Goal: Book appointment/travel/reservation

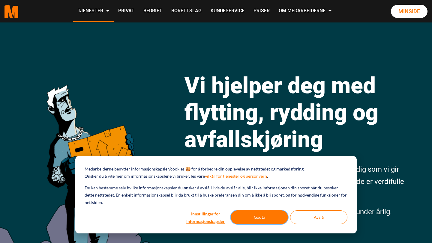
click at [256, 214] on button "Godta" at bounding box center [259, 217] width 57 height 14
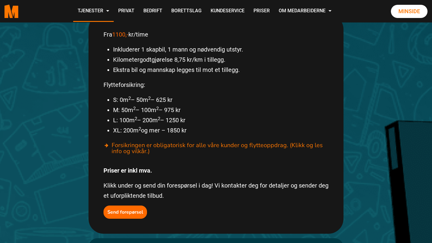
scroll to position [336, 0]
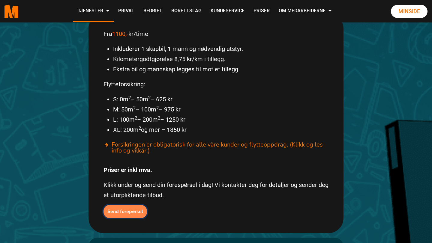
click at [132, 208] on b "Send forepørsel" at bounding box center [125, 211] width 36 height 7
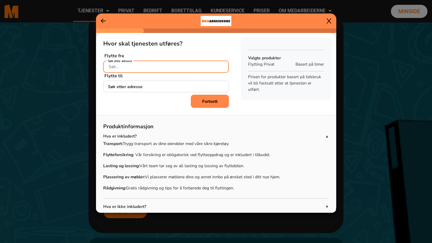
click at [143, 68] on input "Søk etter adresse" at bounding box center [166, 67] width 126 height 12
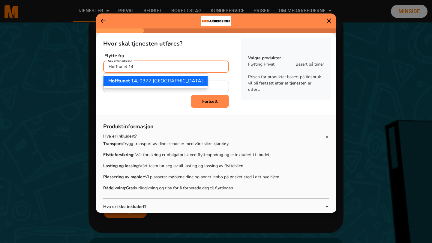
click at [141, 79] on ngb-highlight "Hofftunet 14 , 0377 Oslo" at bounding box center [155, 81] width 94 height 7
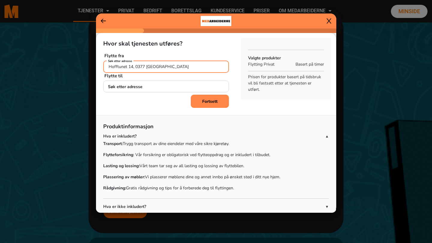
type input "Hofftunet 14, 0377 Oslo"
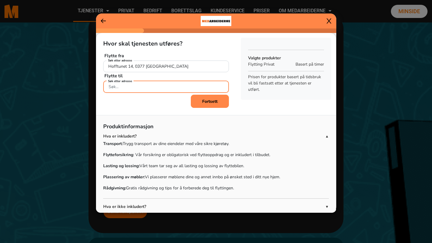
click at [125, 88] on input "Søk etter adresse" at bounding box center [166, 87] width 126 height 12
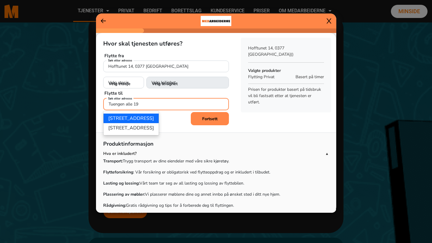
click at [154, 118] on ngb-highlight "Tuengen allé 19A, 0374 Oslo" at bounding box center [131, 118] width 46 height 7
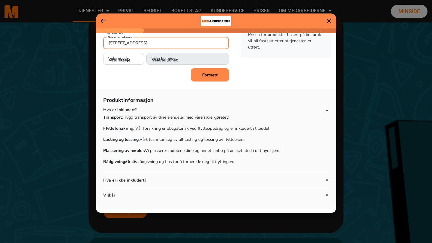
scroll to position [62, 0]
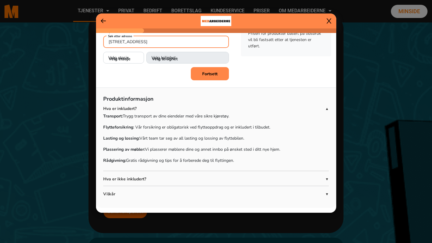
type input "Tuengen allé 19A, 0374 Oslo"
click at [326, 178] on span "▼" at bounding box center [327, 179] width 4 height 5
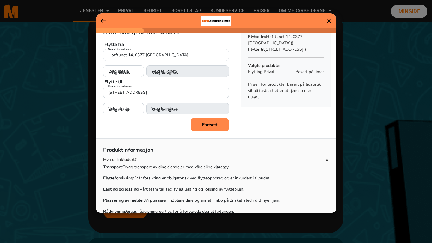
scroll to position [10, 0]
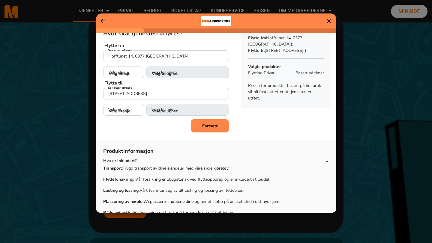
click at [211, 126] on b "Fortsett" at bounding box center [209, 126] width 15 height 6
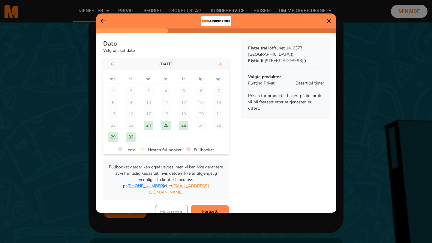
click at [220, 64] on icon at bounding box center [219, 64] width 4 height 5
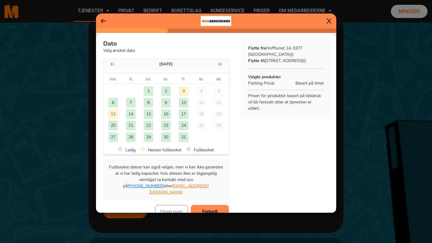
click at [111, 64] on icon at bounding box center [112, 64] width 4 height 4
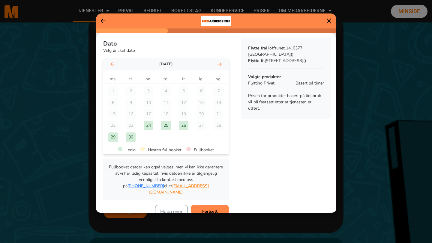
click at [114, 138] on div "29" at bounding box center [113, 138] width 10 height 10
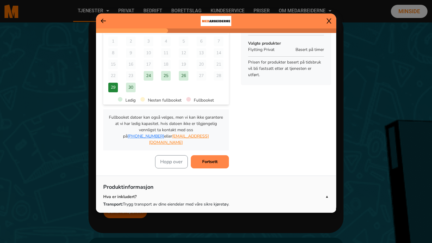
scroll to position [49, 0]
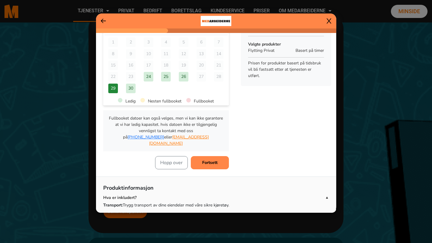
click at [208, 160] on b "Fortsett" at bounding box center [209, 163] width 15 height 6
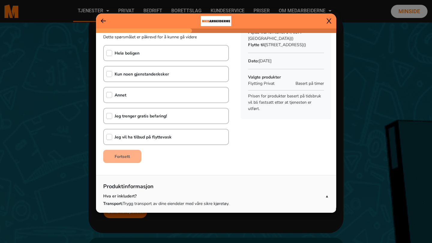
scroll to position [0, 0]
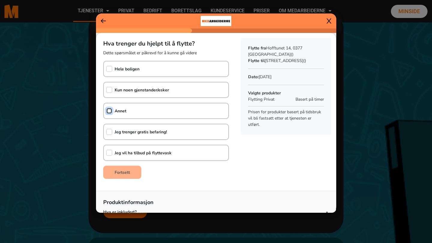
click at [109, 111] on input "checkbox" at bounding box center [109, 111] width 6 height 6
checkbox input "true"
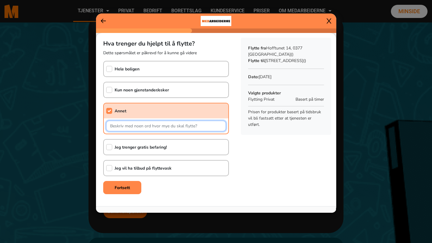
click at [127, 127] on input "text" at bounding box center [166, 126] width 120 height 10
type input "T"
type input "t"
type input "T"
click at [155, 126] on input "Møbler og tyngre kasser" at bounding box center [166, 126] width 120 height 10
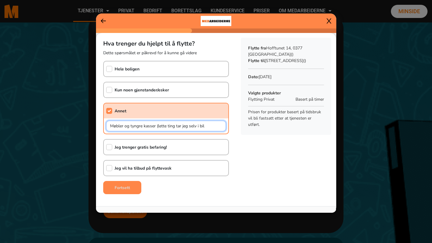
type input "Møbler og tyngre kasser (lette ting tar jeg selv i bil"
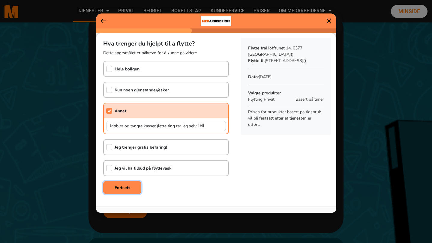
click at [122, 186] on b "Fortsett" at bounding box center [122, 188] width 15 height 6
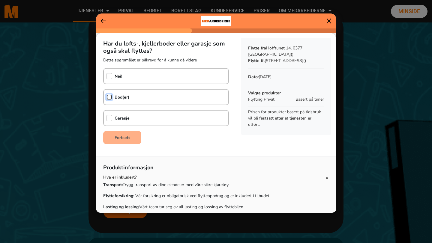
click at [109, 97] on input "checkbox" at bounding box center [109, 97] width 6 height 6
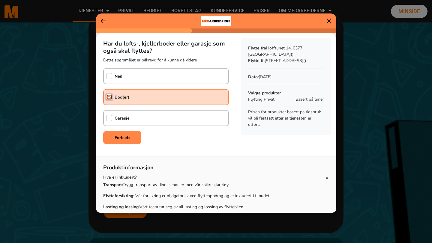
click at [109, 97] on input "checkbox" at bounding box center [109, 97] width 6 height 6
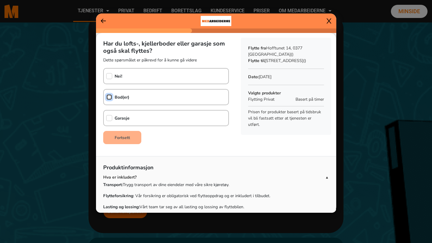
click at [109, 97] on input "checkbox" at bounding box center [109, 97] width 6 height 6
checkbox input "true"
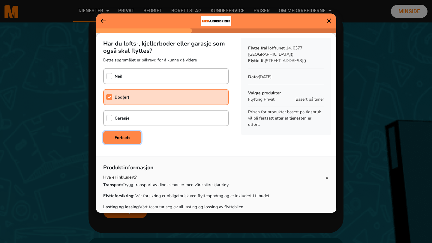
click at [124, 138] on b "Fortsett" at bounding box center [122, 138] width 15 height 6
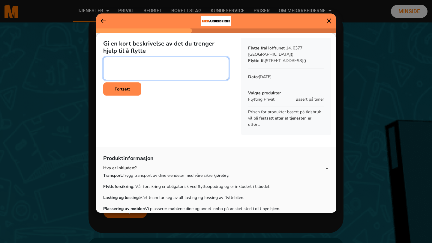
click at [116, 65] on textarea at bounding box center [166, 68] width 126 height 23
click at [165, 68] on textarea at bounding box center [166, 68] width 126 height 23
click at [152, 61] on textarea at bounding box center [166, 68] width 126 height 23
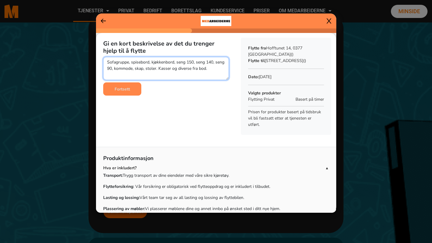
type textarea "Sofagruppe, spisebord, kjøkkenbord, seng 150, seng 140, seng 90, kommode, skap,…"
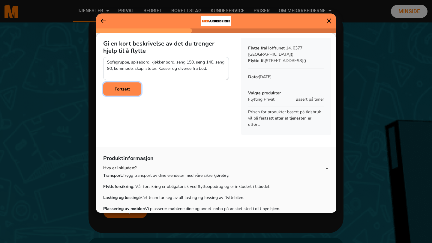
click at [125, 89] on b "Fortsett" at bounding box center [122, 89] width 15 height 6
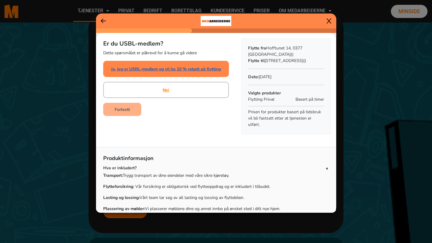
click at [164, 71] on link "Ja, jeg er USBL-medlem og vil ha 10 % rabatt på flytting" at bounding box center [166, 69] width 110 height 6
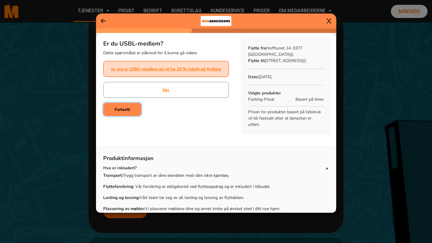
click at [123, 109] on b "Fortsett" at bounding box center [122, 110] width 15 height 6
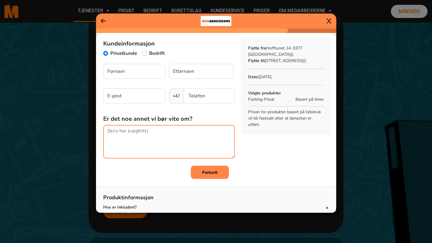
click at [126, 133] on textarea at bounding box center [169, 142] width 132 height 34
paste textarea "205817"
click at [107, 130] on textarea "205817" at bounding box center [169, 142] width 132 height 34
click at [166, 131] on textarea "USBL mdlnr 205817" at bounding box center [169, 142] width 132 height 34
type textarea "USBL mdlnr 205817."
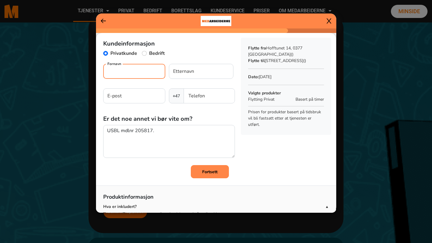
click at [124, 73] on input "Fornavn" at bounding box center [134, 71] width 62 height 15
type input "Kirstine"
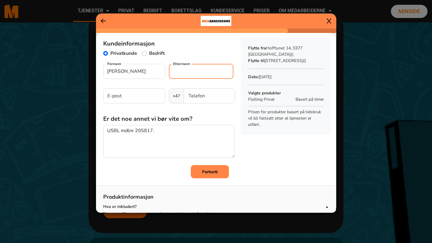
type input "Holst"
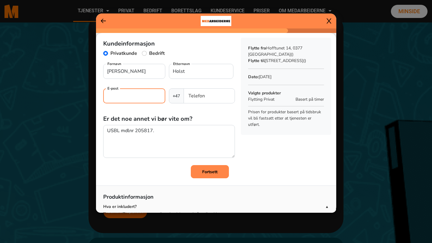
type input "kirstine.holst.jansen@gmail.com"
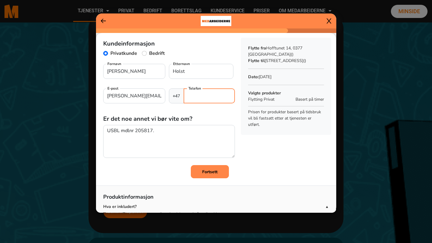
type input "97094928"
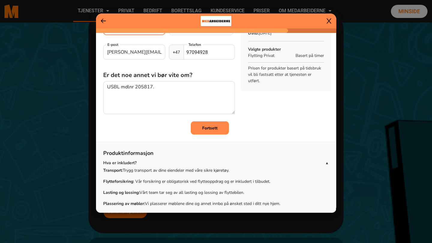
scroll to position [36, 0]
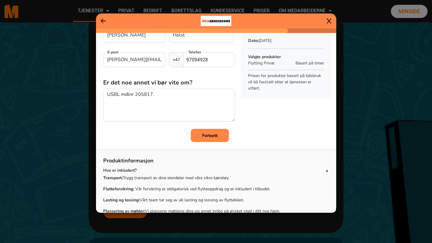
click at [208, 136] on b "Fortsett" at bounding box center [209, 136] width 15 height 6
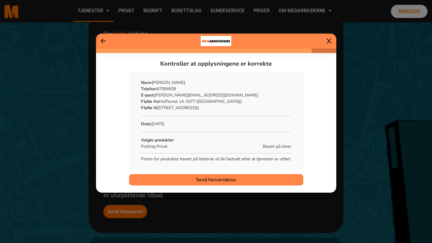
click at [224, 180] on span "Send henvendelse" at bounding box center [216, 179] width 40 height 7
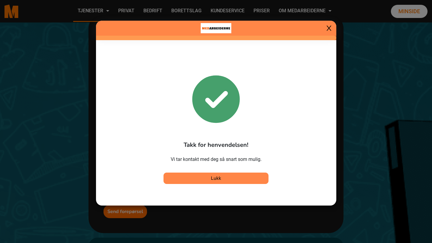
click at [217, 177] on span "Lukk" at bounding box center [216, 178] width 10 height 7
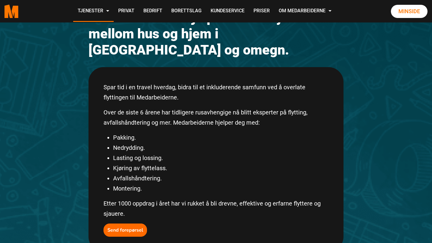
scroll to position [0, 0]
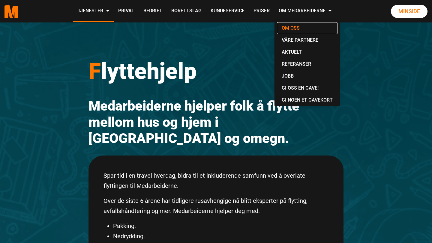
click at [291, 29] on link "Om oss" at bounding box center [307, 28] width 61 height 12
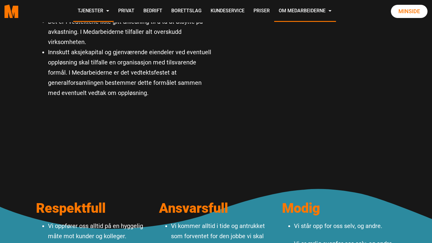
scroll to position [461, 0]
